Goal: Find specific page/section: Find specific page/section

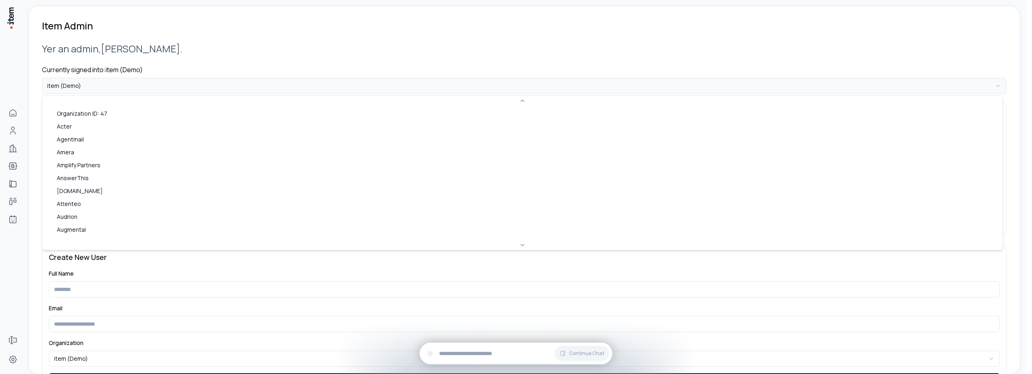
click at [109, 93] on html "**********" at bounding box center [516, 187] width 1032 height 374
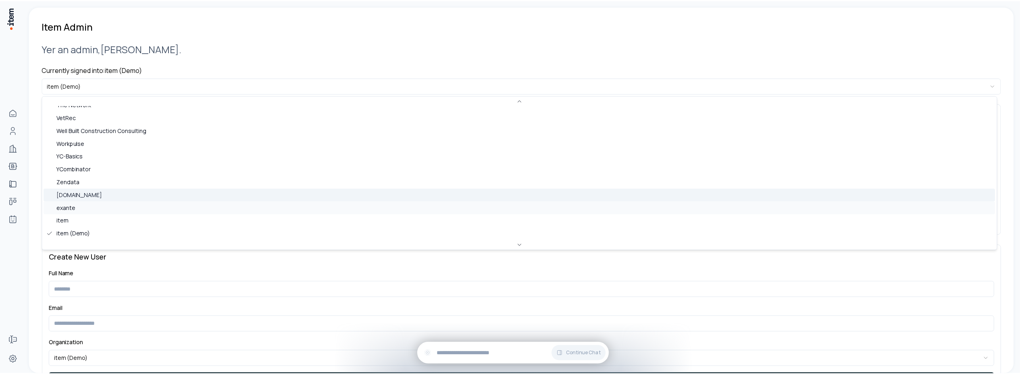
scroll to position [475, 0]
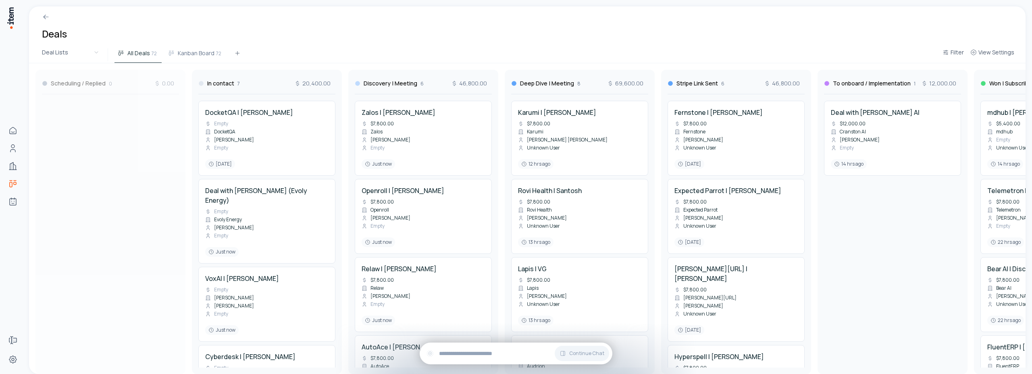
drag, startPoint x: 276, startPoint y: 85, endPoint x: 108, endPoint y: 85, distance: 168.1
click at [108, 85] on div "In contact 7 20,400.00 DocketQA | [PERSON_NAME] Empty DocketQA [PERSON_NAME] Em…" at bounding box center [892, 218] width 1727 height 311
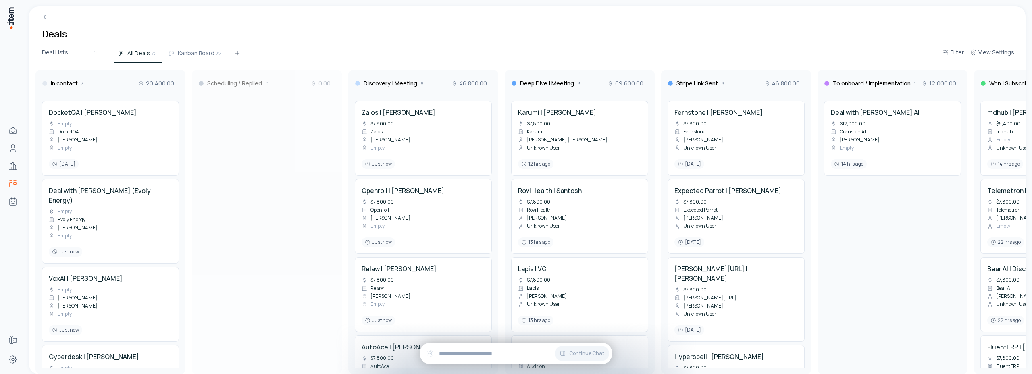
drag, startPoint x: 107, startPoint y: 85, endPoint x: 225, endPoint y: 84, distance: 118.1
click at [225, 84] on div "Scheduling / Replied 0 0.00 In contact 7 20,400.00 DocketQA | [PERSON_NAME] Emp…" at bounding box center [892, 218] width 1727 height 311
